Goal: Task Accomplishment & Management: Manage account settings

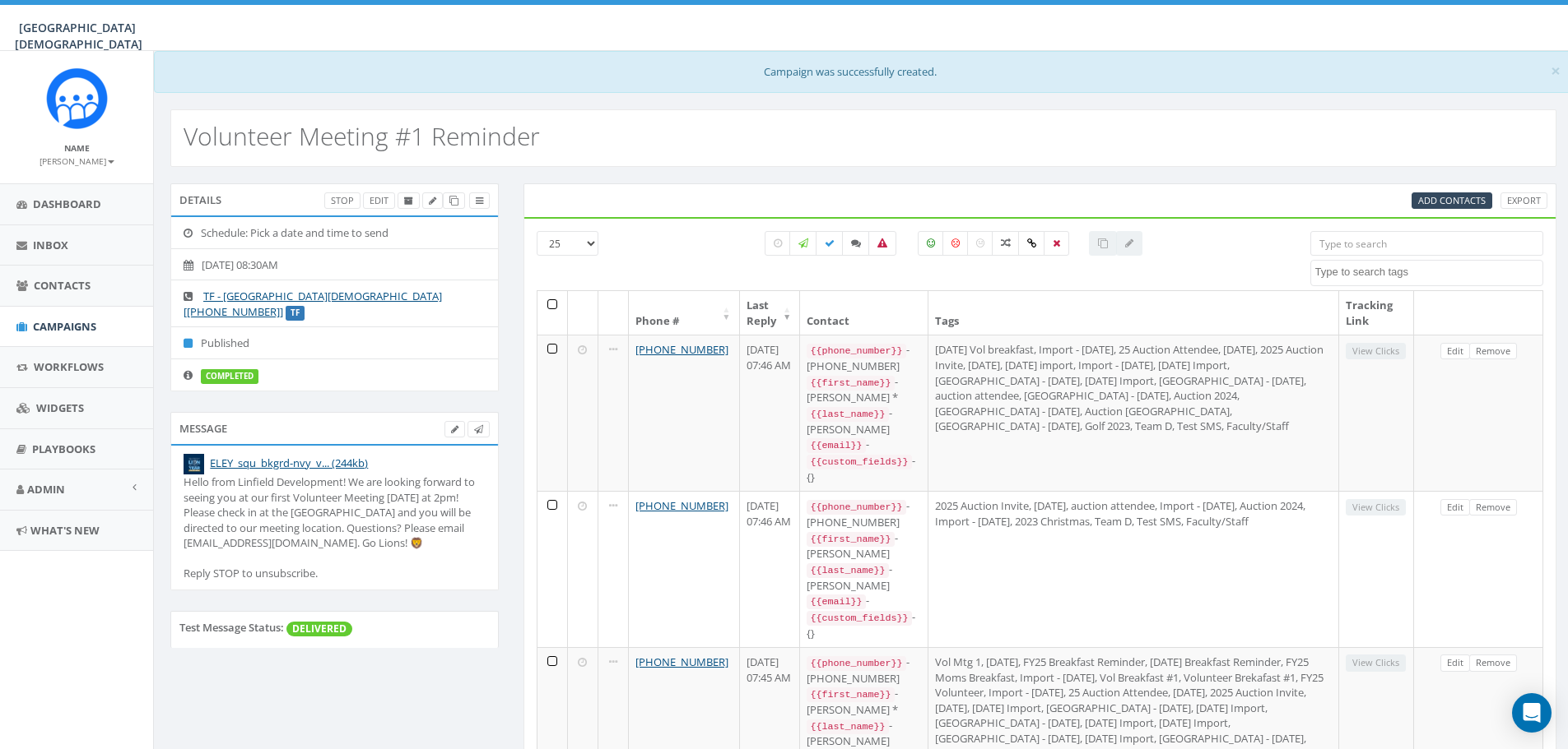
select select
click at [851, 248] on icon at bounding box center [856, 244] width 10 height 10
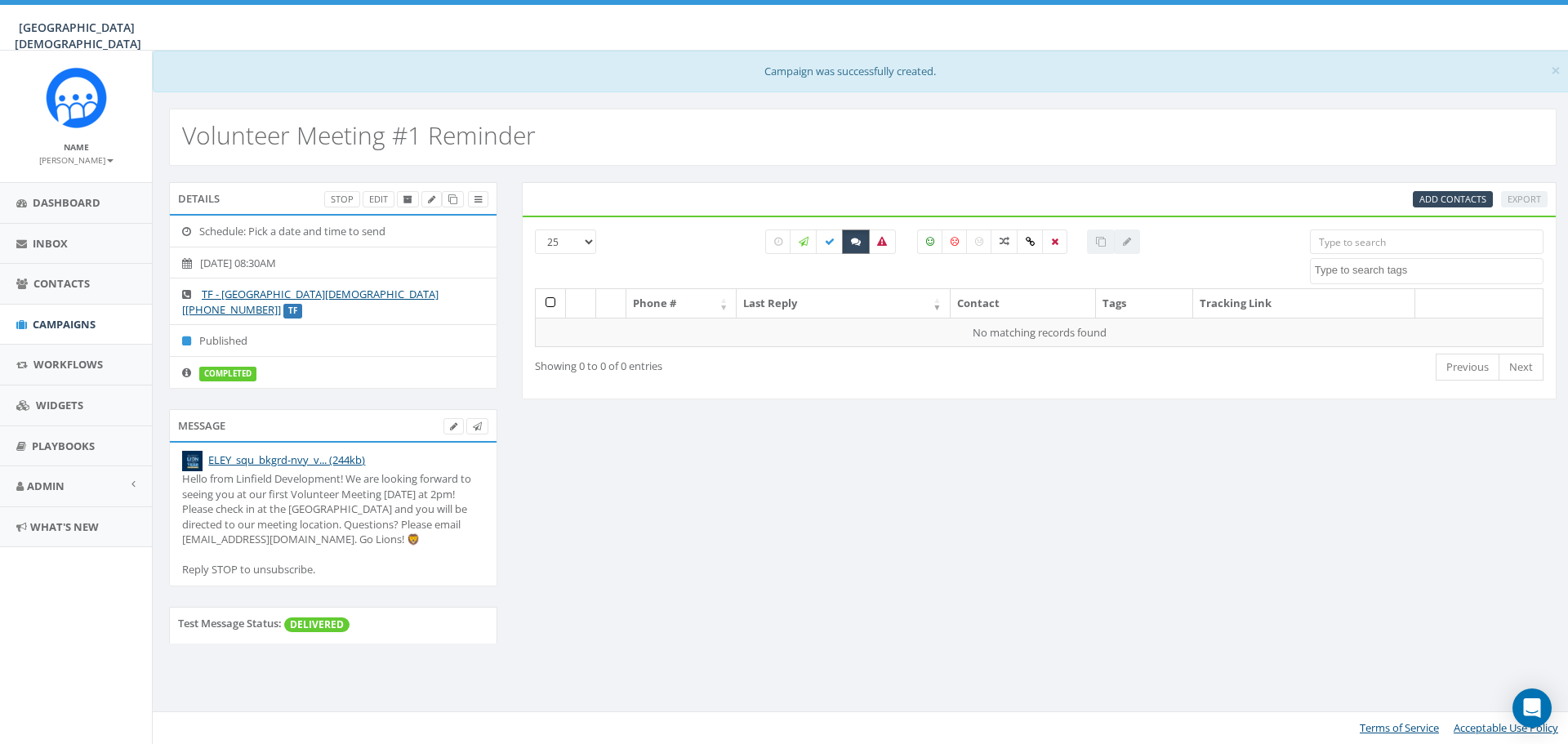
click at [853, 243] on icon at bounding box center [856, 242] width 10 height 10
checkbox input "false"
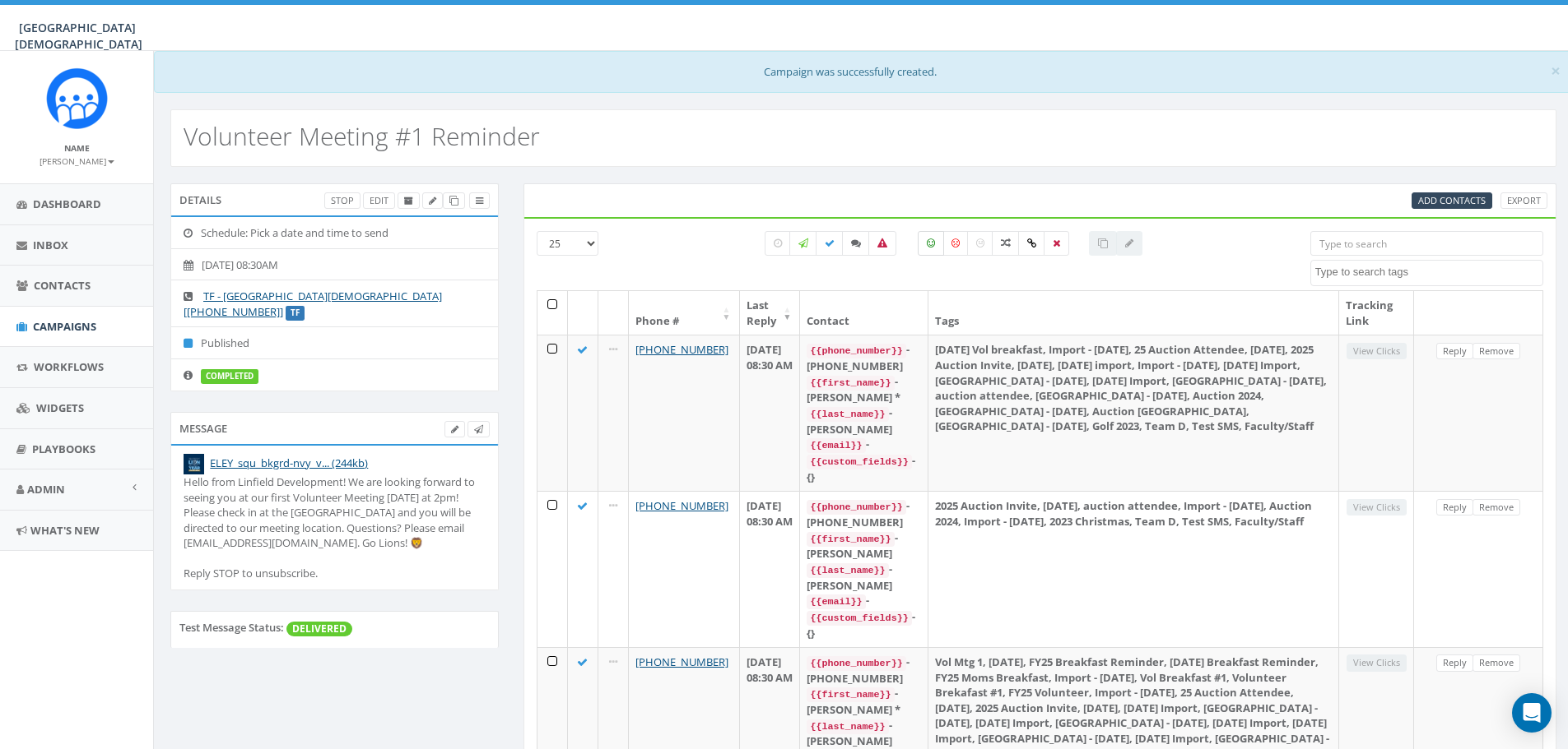
click at [934, 250] on label at bounding box center [930, 243] width 26 height 24
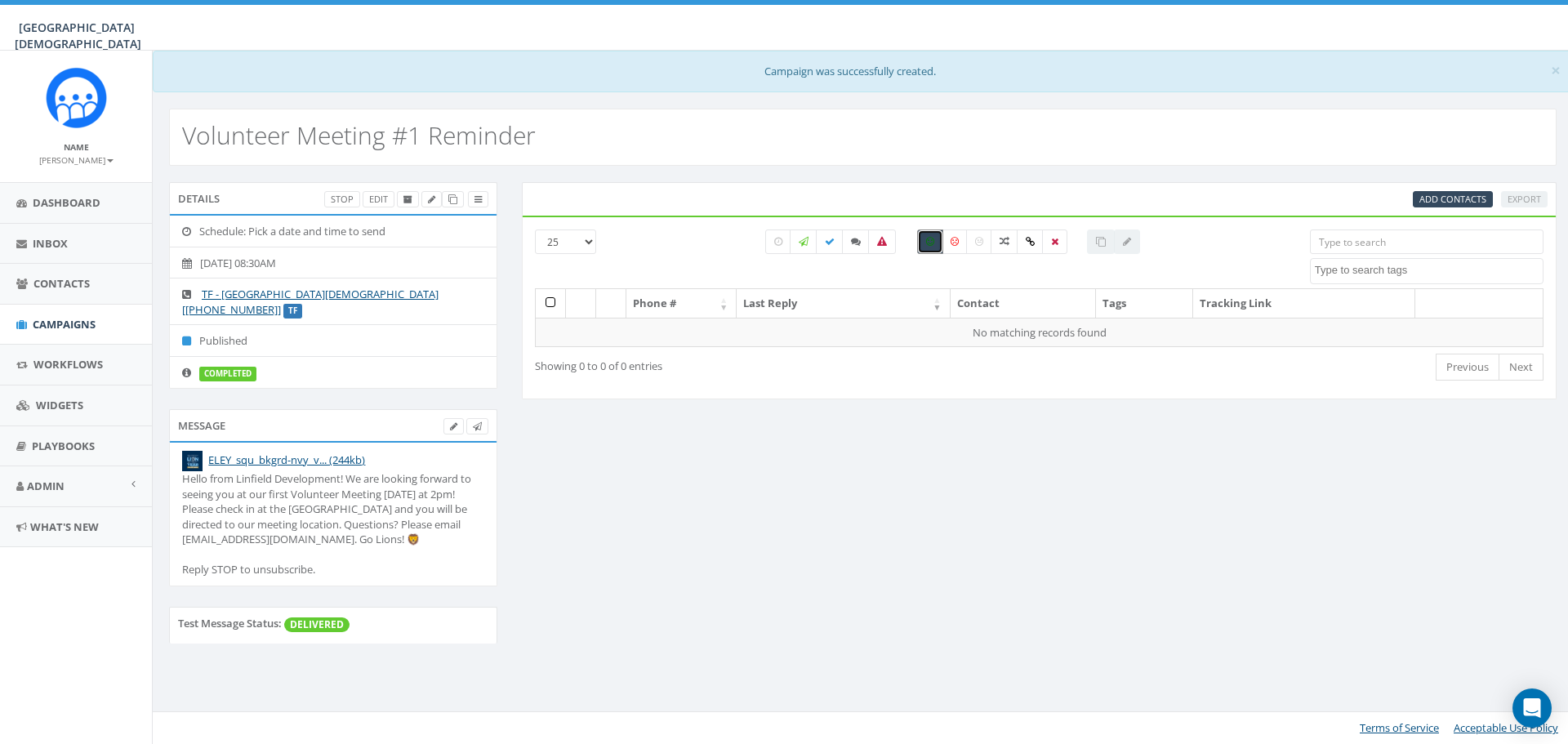
click at [927, 248] on label at bounding box center [930, 241] width 26 height 24
checkbox input "false"
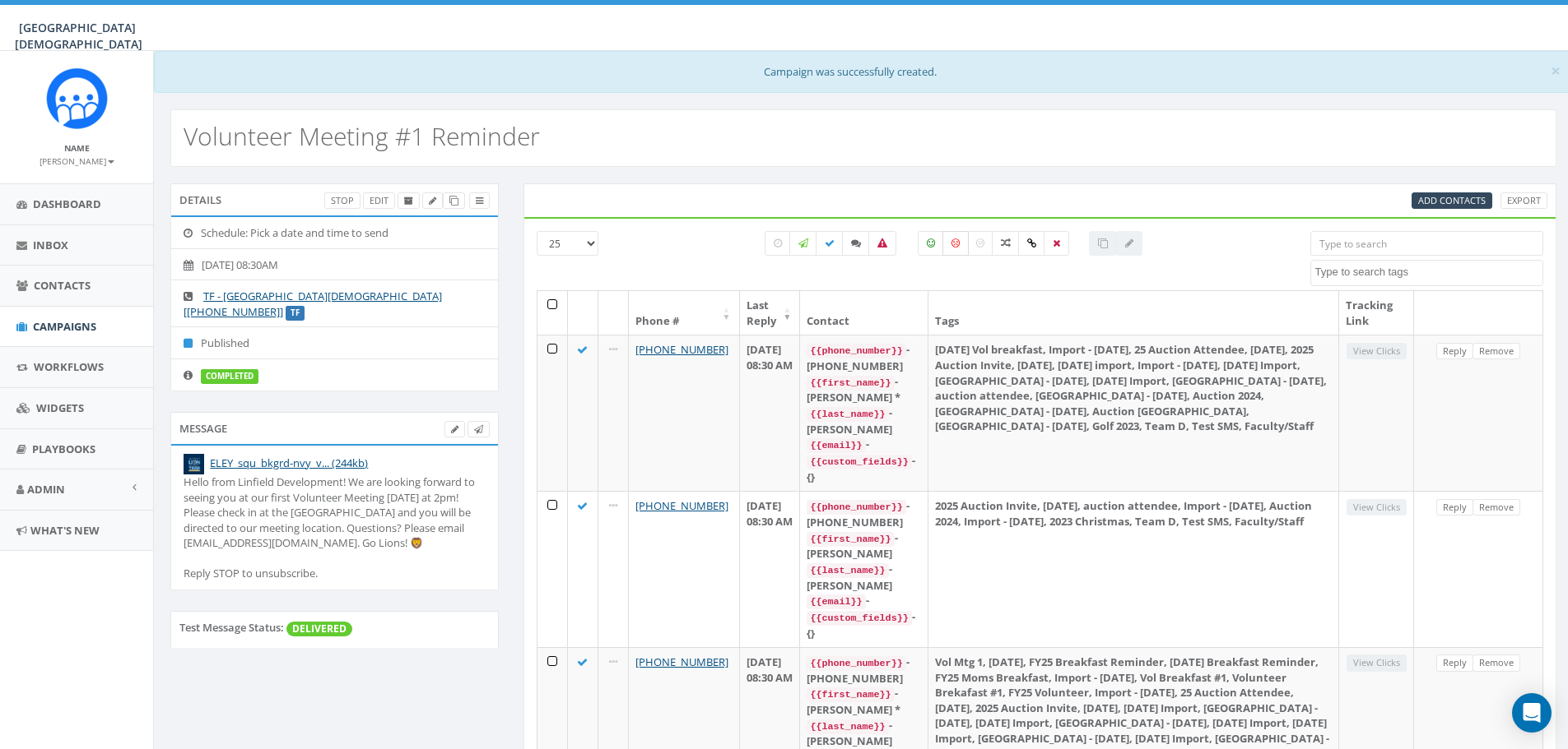
click at [957, 248] on icon at bounding box center [955, 244] width 8 height 10
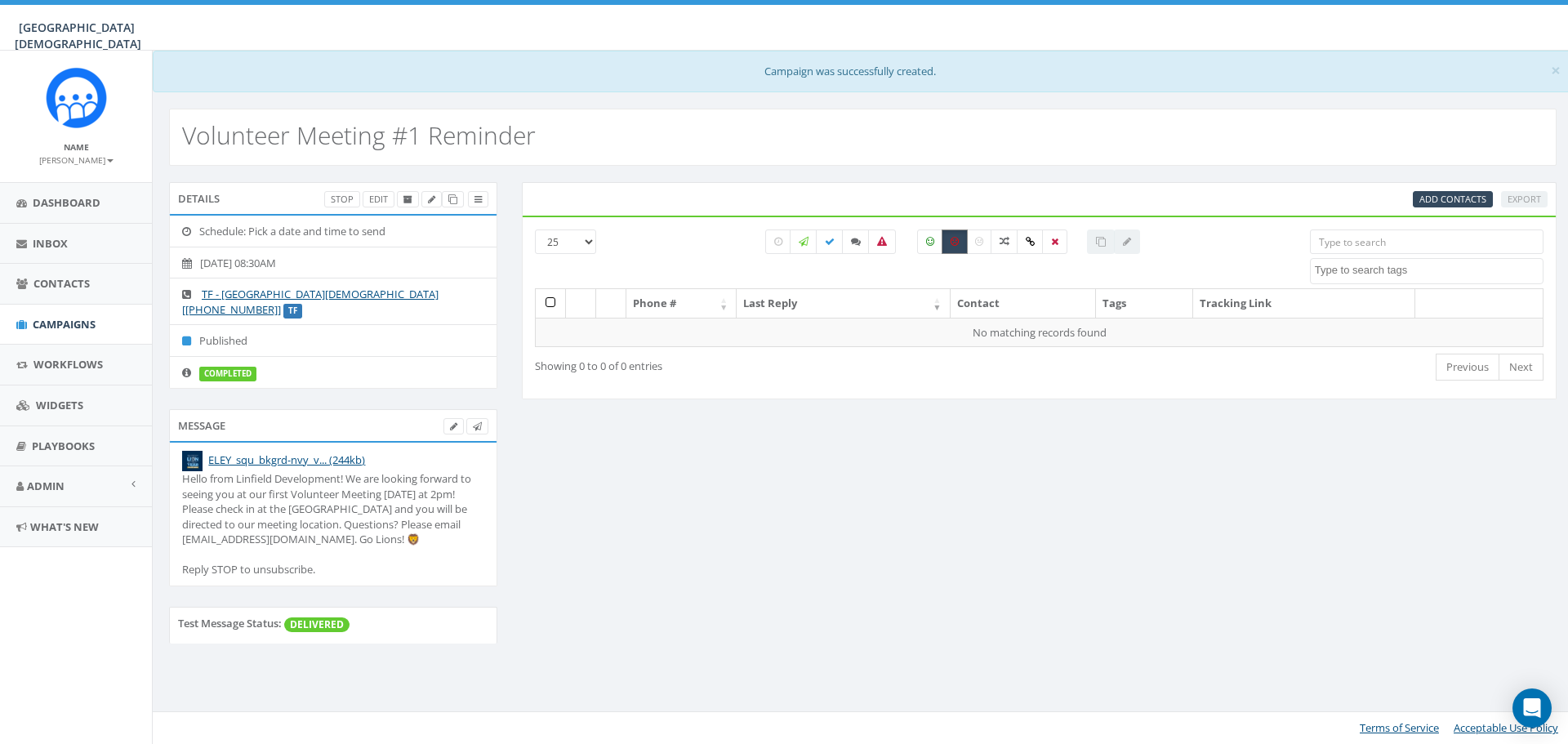
click at [955, 245] on icon at bounding box center [955, 242] width 8 height 10
checkbox input "false"
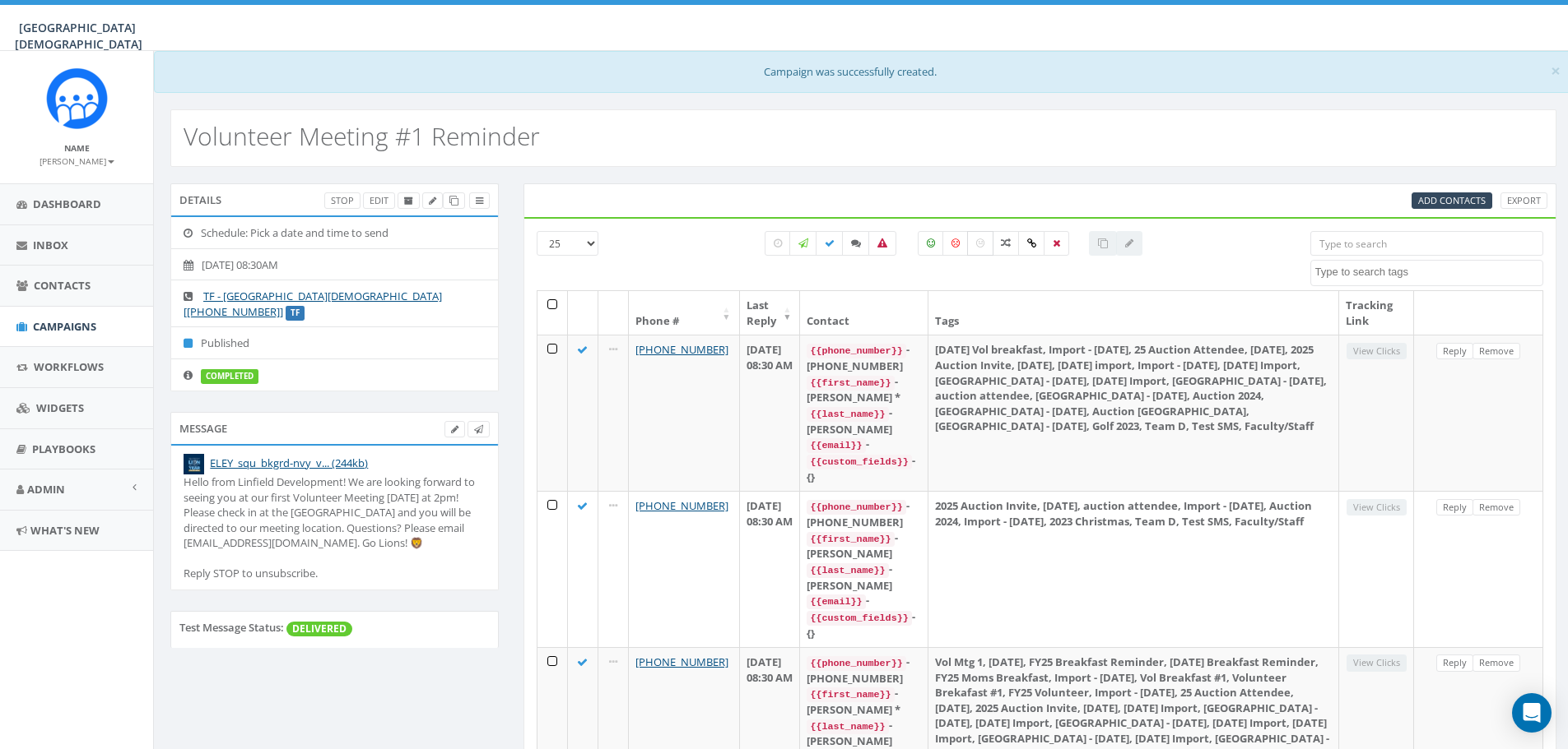
click at [985, 245] on icon at bounding box center [980, 244] width 8 height 10
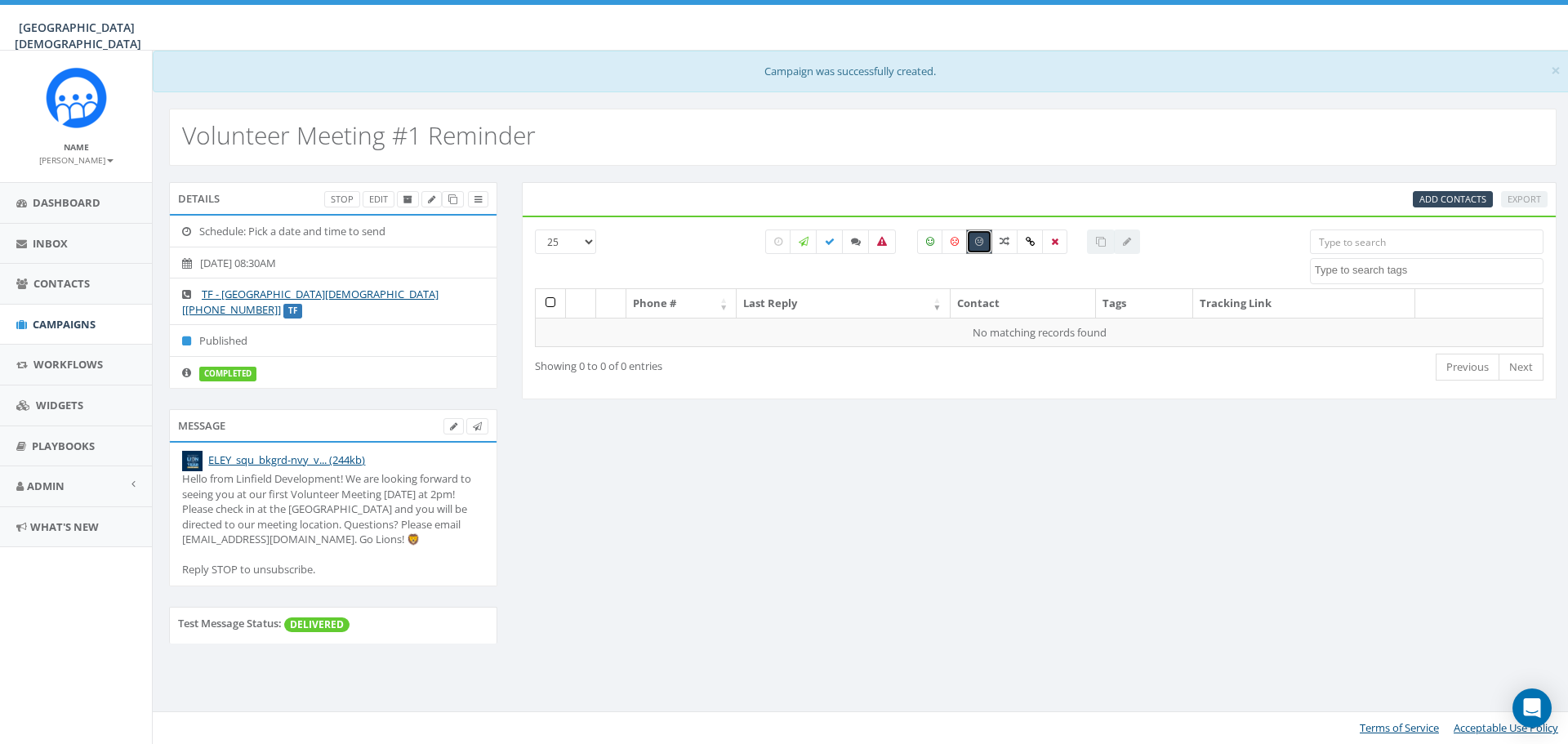
click at [981, 244] on icon at bounding box center [979, 242] width 8 height 10
checkbox input "false"
